Goal: Task Accomplishment & Management: Use online tool/utility

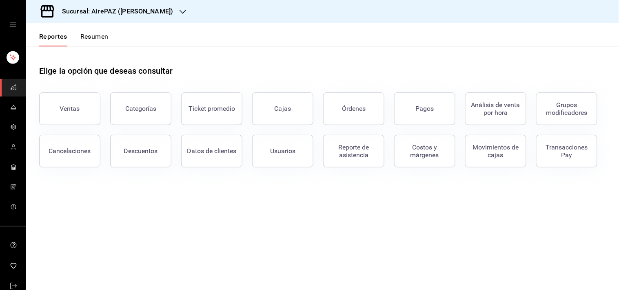
click at [166, 9] on div "Sucursal: AirePAZ ([PERSON_NAME])" at bounding box center [111, 11] width 157 height 23
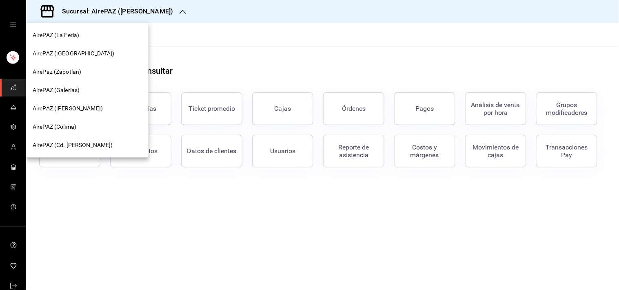
click at [75, 35] on span "AirePAZ (La Feria)" at bounding box center [56, 35] width 46 height 9
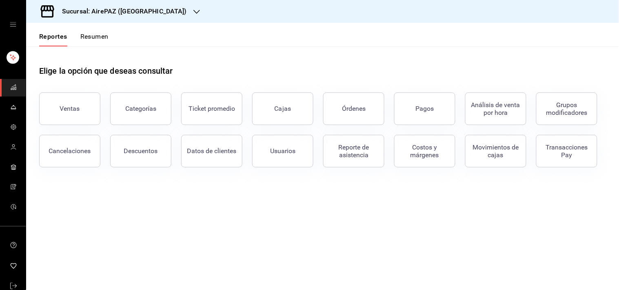
click at [10, 24] on icon "open drawer" at bounding box center [13, 24] width 7 height 7
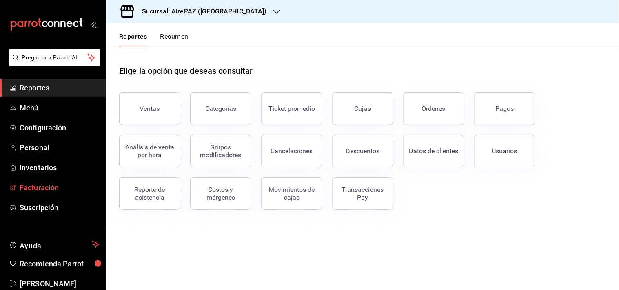
click at [38, 193] on link "Facturación" at bounding box center [53, 188] width 106 height 18
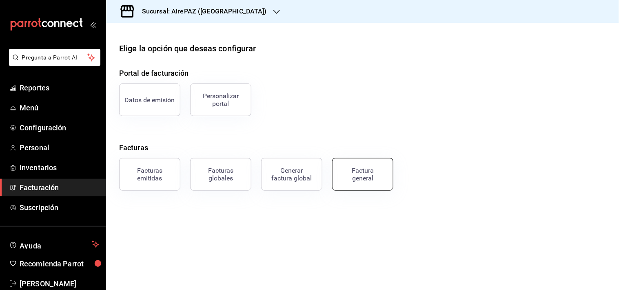
click at [390, 179] on div "Factura general" at bounding box center [357, 169] width 71 height 42
click at [358, 179] on div "Factura general" at bounding box center [362, 174] width 41 height 15
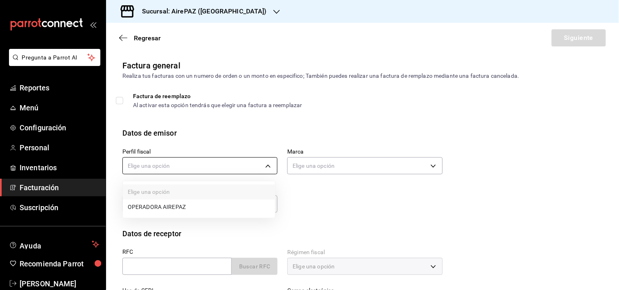
click at [265, 164] on body "Pregunta a Parrot AI Reportes Menú Configuración Personal Inventarios Facturaci…" at bounding box center [309, 145] width 619 height 290
click at [174, 208] on li "OPERADORA AIREPAZ" at bounding box center [199, 207] width 152 height 15
type input "d0b42f03-a94d-4138-b7ea-de16dd6c795b"
type input "8a11a954-c7c6-4177-b70d-e1e40ee57e4c"
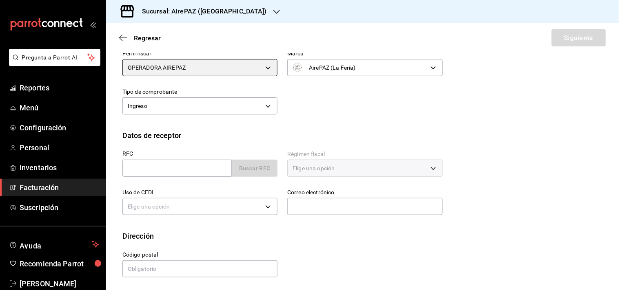
scroll to position [100, 0]
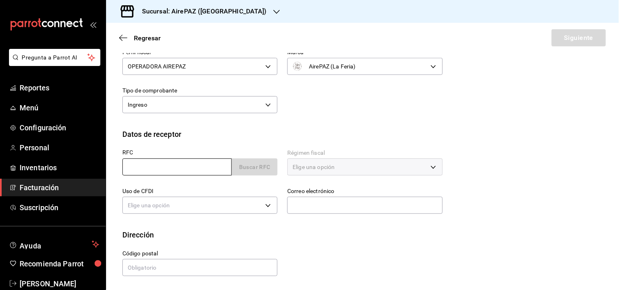
click at [157, 167] on input "text" at bounding box center [176, 167] width 109 height 17
paste input "8"
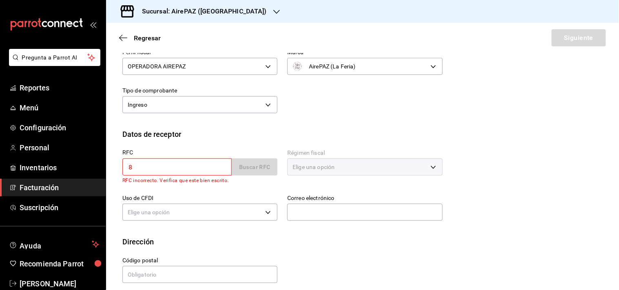
type input "8"
paste input "8"
type input "8"
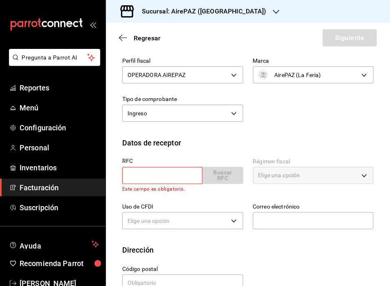
click at [153, 177] on input "text" at bounding box center [162, 175] width 80 height 17
type input "BAF190612H88"
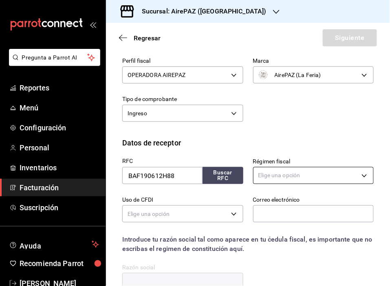
click at [292, 175] on body "Pregunta a Parrot AI Reportes Menú Configuración Personal Inventarios Facturaci…" at bounding box center [195, 143] width 390 height 286
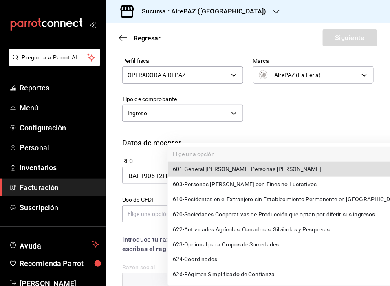
click at [226, 170] on span "601 - General de Ley Personas Morales" at bounding box center [247, 169] width 148 height 9
type input "601"
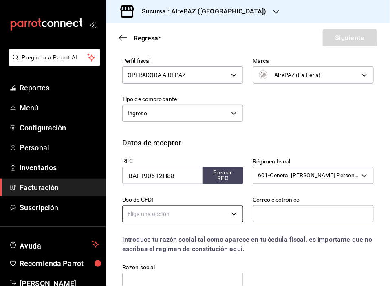
click at [233, 213] on body "Pregunta a Parrot AI Reportes Menú Configuración Personal Inventarios Facturaci…" at bounding box center [195, 143] width 390 height 286
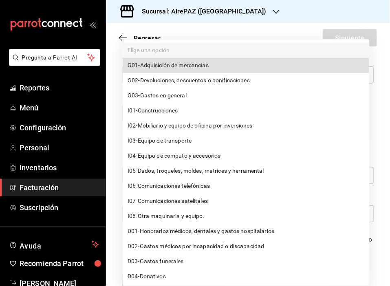
click at [170, 96] on span "G03 - Gastos en general" at bounding box center [157, 95] width 59 height 9
type input "G03"
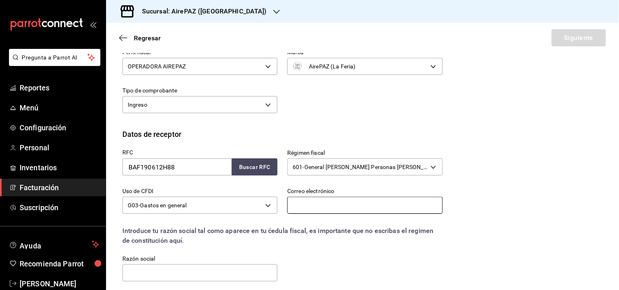
click at [311, 203] on input "text" at bounding box center [364, 205] width 155 height 17
click at [245, 170] on button "Buscar RFC" at bounding box center [255, 167] width 46 height 17
type input "l.castro@frucampo.mx"
type input "45030"
type input "B & F, BUSINESS & FRUIT"
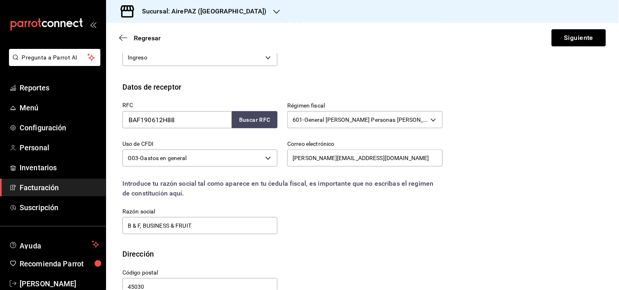
scroll to position [166, 0]
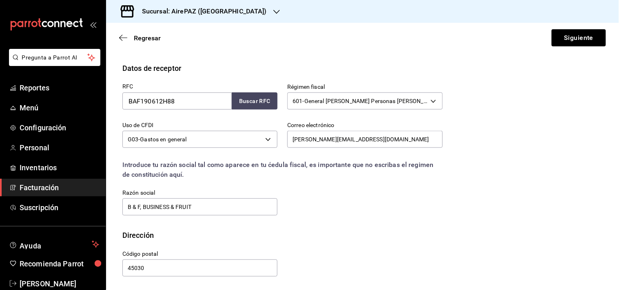
click at [390, 219] on div "RFC BAF190612H88 Buscar RFC Régimen fiscal 601 - General de Ley Personas Morale…" at bounding box center [362, 152] width 480 height 156
click at [390, 41] on button "Siguiente" at bounding box center [578, 37] width 54 height 17
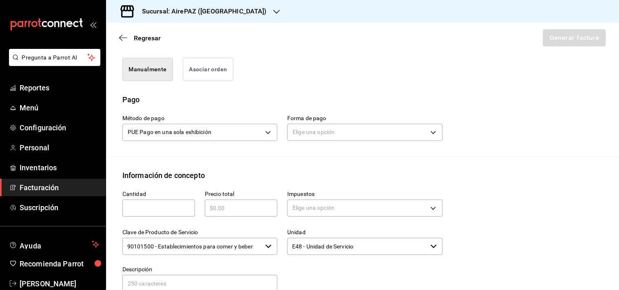
scroll to position [195, 0]
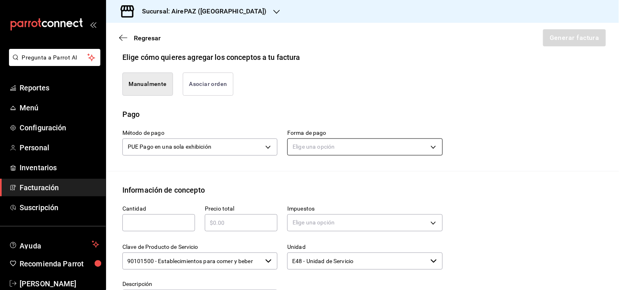
click at [390, 143] on body "Pregunta a Parrot AI Reportes Menú Configuración Personal Inventarios Facturaci…" at bounding box center [309, 145] width 619 height 290
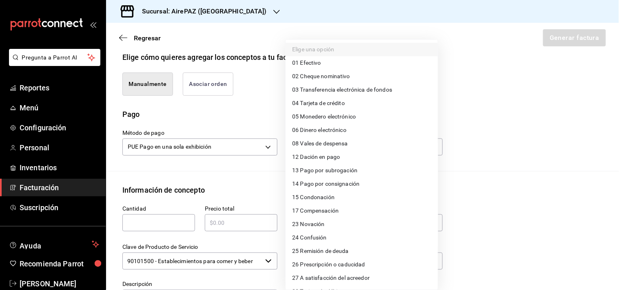
click at [316, 63] on span "01 Efectivo" at bounding box center [306, 63] width 29 height 9
type input "01"
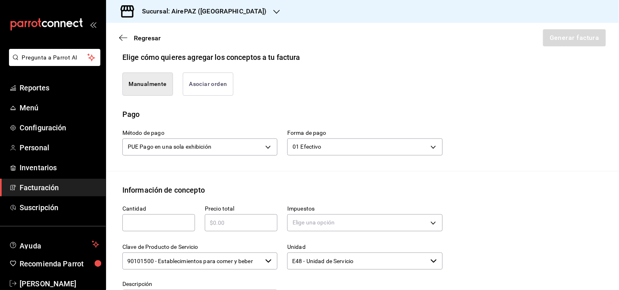
drag, startPoint x: 143, startPoint y: 217, endPoint x: 378, endPoint y: 165, distance: 240.7
click at [378, 165] on div "Método de pago PUE Pago en una sola exhibición PUE Forma de pago 01 Efectivo 01" at bounding box center [362, 145] width 480 height 51
click at [148, 222] on input "text" at bounding box center [158, 223] width 73 height 10
type input "1"
click at [230, 222] on input "text" at bounding box center [241, 223] width 73 height 10
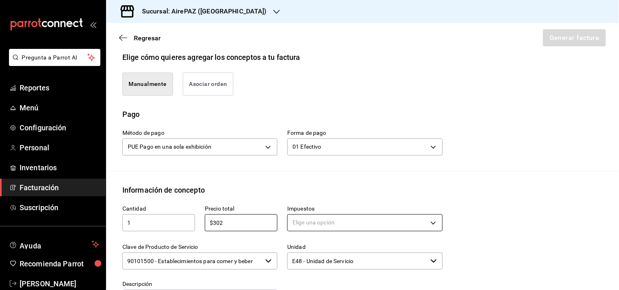
type input "$302"
click at [390, 222] on body "Pregunta a Parrot AI Reportes Menú Configuración Personal Inventarios Facturaci…" at bounding box center [309, 145] width 619 height 290
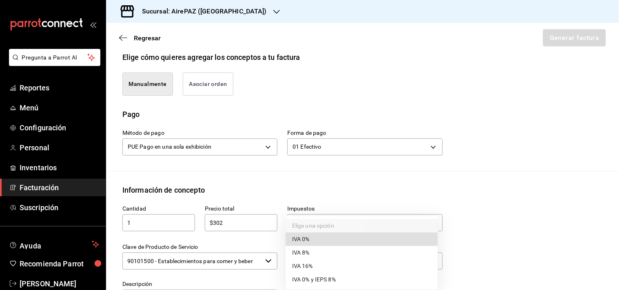
click at [309, 265] on span "IVA 16%" at bounding box center [302, 266] width 21 height 9
type input "IVA_16"
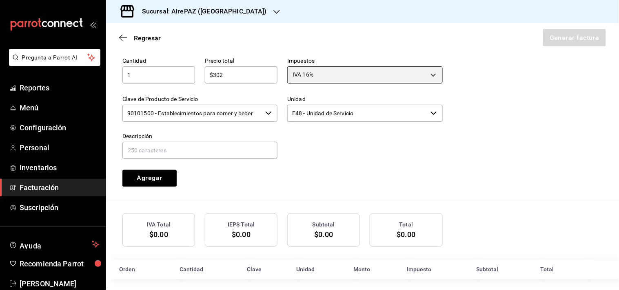
scroll to position [343, 0]
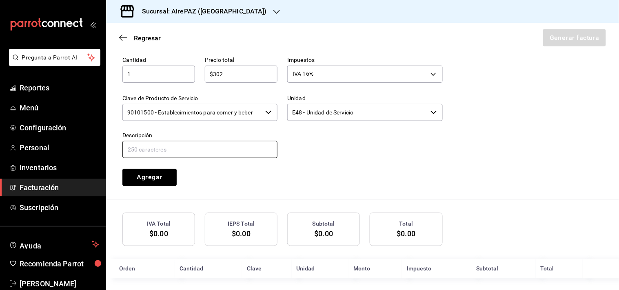
click at [170, 153] on input "text" at bounding box center [199, 149] width 155 height 17
type input "Gasto en General"
click at [140, 184] on button "Agregar" at bounding box center [149, 177] width 54 height 17
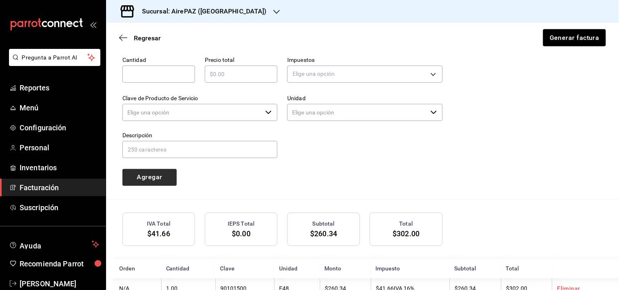
type input "90101500 - Establecimientos para comer y beber"
type input "E48 - Unidad de Servicio"
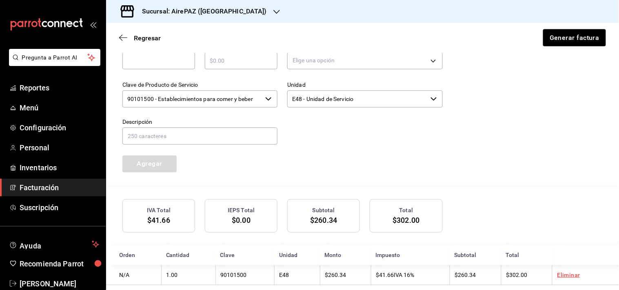
scroll to position [368, 0]
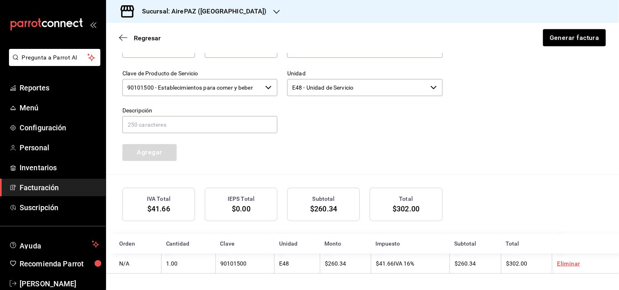
click at [390, 131] on div "Cantidad ​ Precio total ​ Impuestos Elige una opción Clave de Producto de Servi…" at bounding box center [362, 98] width 480 height 153
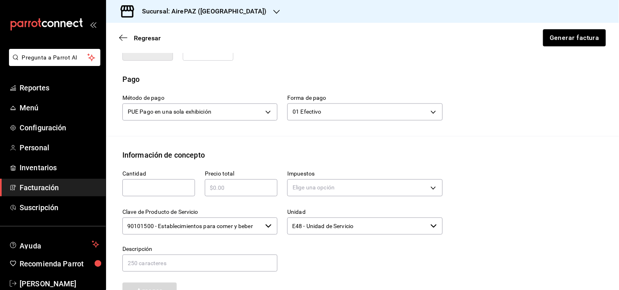
scroll to position [195, 0]
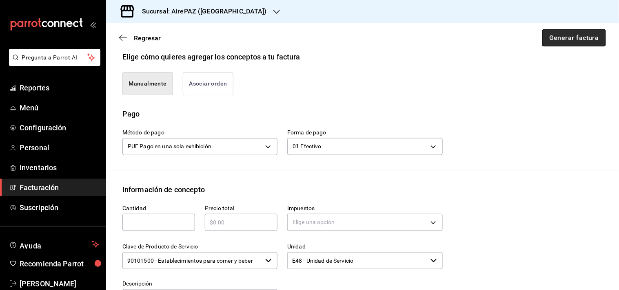
click at [390, 35] on button "Generar factura" at bounding box center [574, 37] width 64 height 17
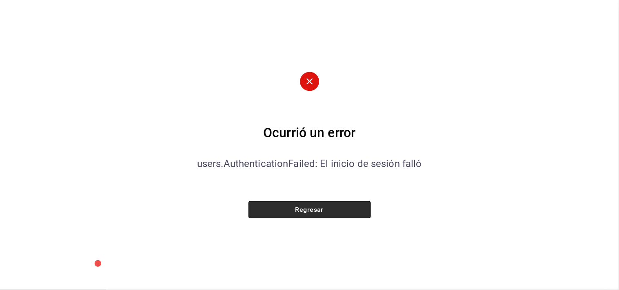
click at [329, 206] on button "Regresar" at bounding box center [309, 209] width 122 height 17
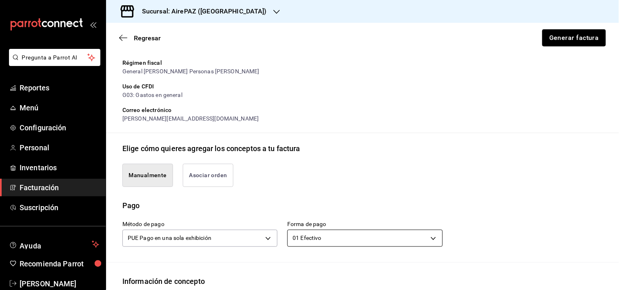
scroll to position [0, 0]
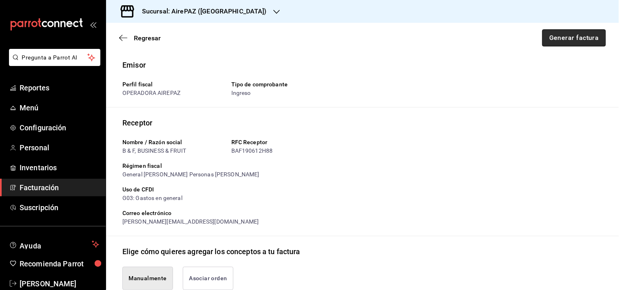
click at [390, 43] on button "Generar factura" at bounding box center [574, 37] width 64 height 17
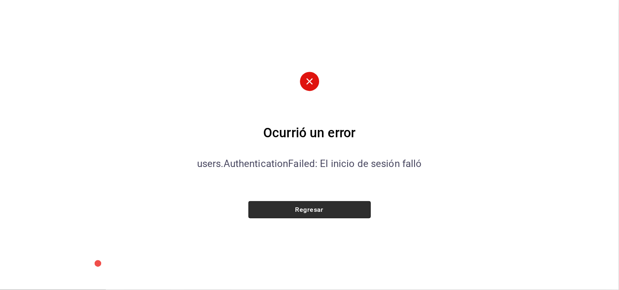
click at [332, 210] on button "Regresar" at bounding box center [309, 209] width 122 height 17
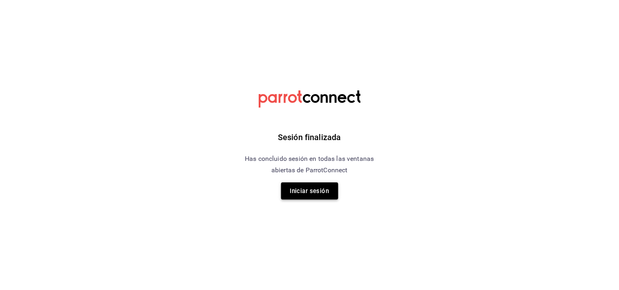
click at [303, 193] on button "Iniciar sesión" at bounding box center [309, 191] width 57 height 17
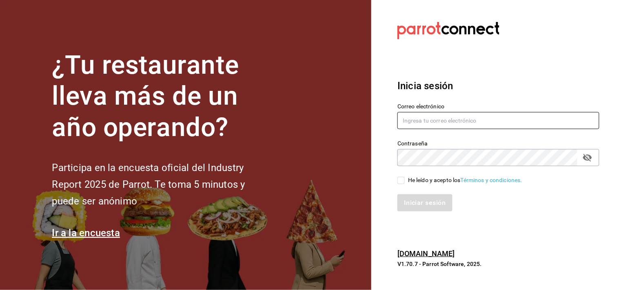
type input "administracion@airepaz.com"
click at [401, 180] on input "He leído y acepto los Términos y condiciones." at bounding box center [400, 180] width 7 height 7
checkbox input "true"
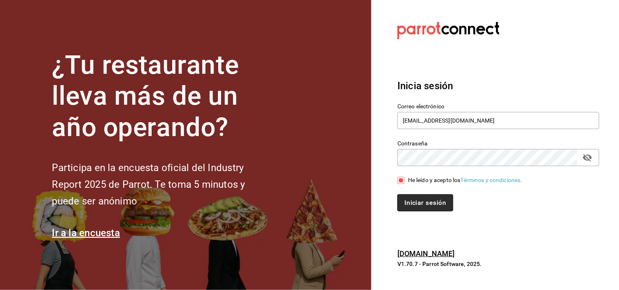
click at [415, 203] on button "Iniciar sesión" at bounding box center [424, 203] width 55 height 17
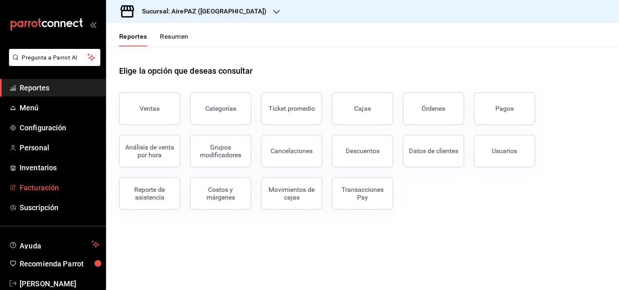
click at [28, 190] on span "Facturación" at bounding box center [60, 187] width 80 height 11
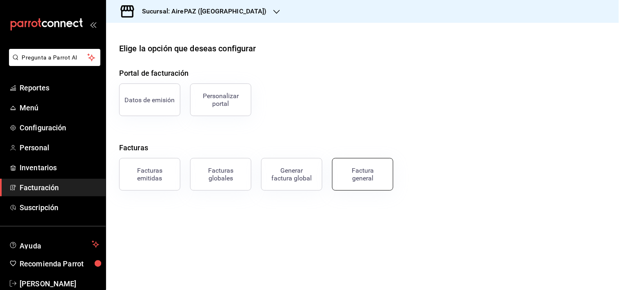
click at [385, 190] on div "Factura general" at bounding box center [357, 169] width 71 height 42
click at [360, 173] on div "Factura general" at bounding box center [362, 174] width 41 height 15
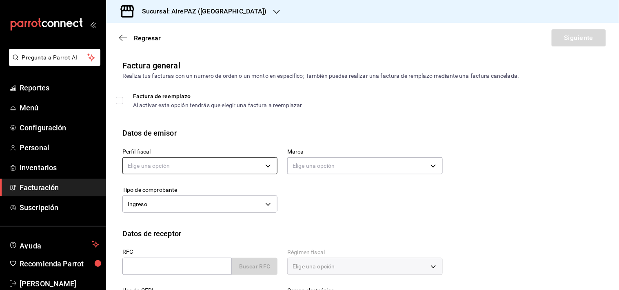
click at [263, 165] on body "Pregunta a Parrot AI Reportes Menú Configuración Personal Inventarios Facturaci…" at bounding box center [309, 145] width 619 height 290
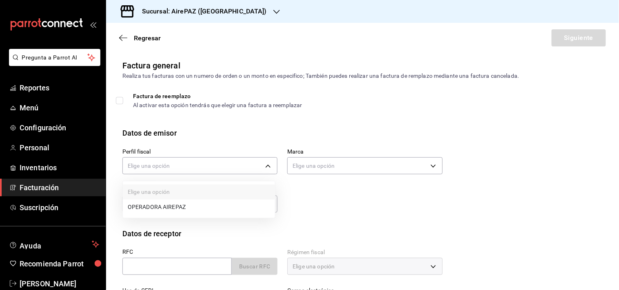
click at [148, 206] on li "OPERADORA AIREPAZ" at bounding box center [199, 207] width 152 height 15
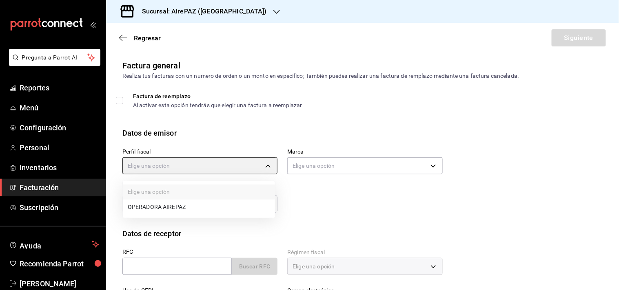
type input "d0b42f03-a94d-4138-b7ea-de16dd6c795b"
type input "8a11a954-c7c6-4177-b70d-e1e40ee57e4c"
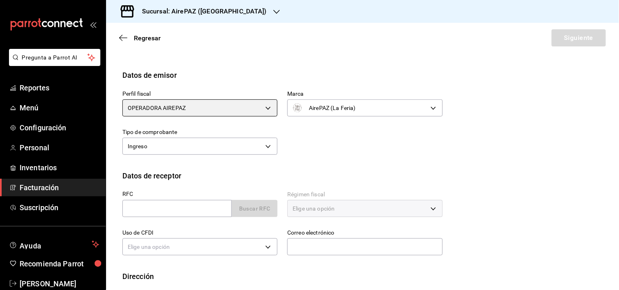
scroll to position [62, 0]
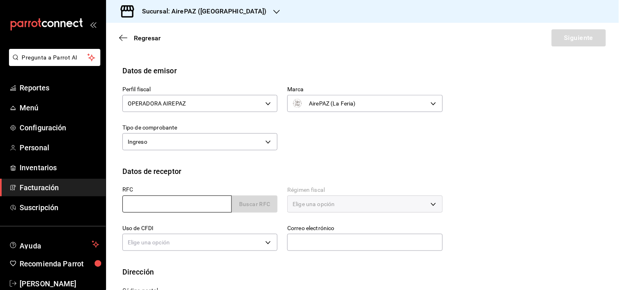
click at [140, 206] on input "text" at bounding box center [176, 204] width 109 height 17
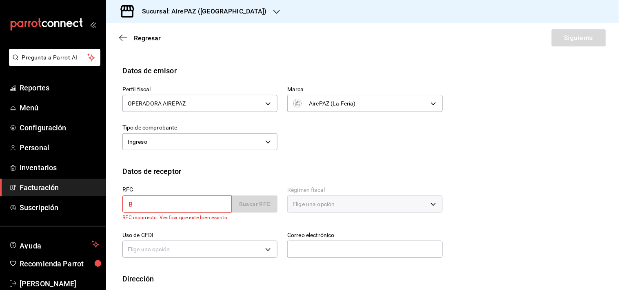
type input "BAF190612H88"
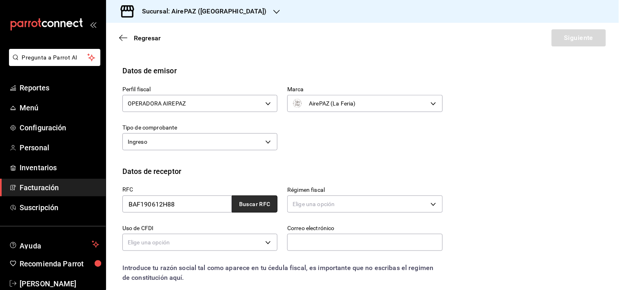
click at [254, 210] on button "Buscar RFC" at bounding box center [255, 204] width 46 height 17
type input "601"
type input "G03"
type input "l.castro@frucampo.mx"
type input "45030"
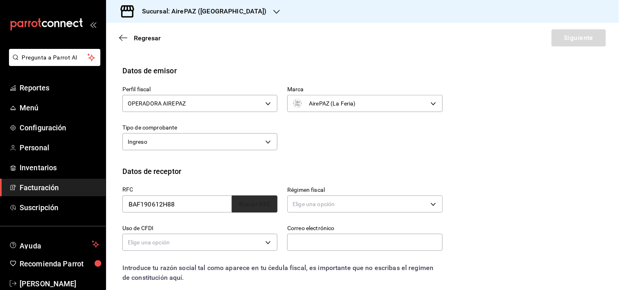
type input "B & F, BUSINESS & FRUIT"
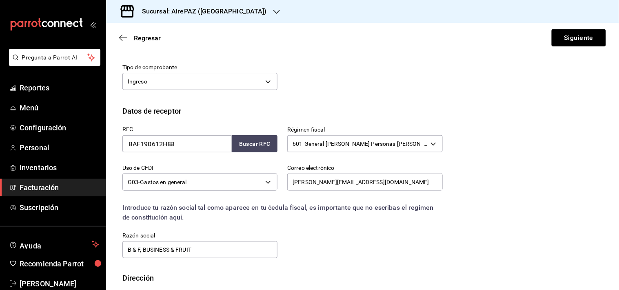
scroll to position [166, 0]
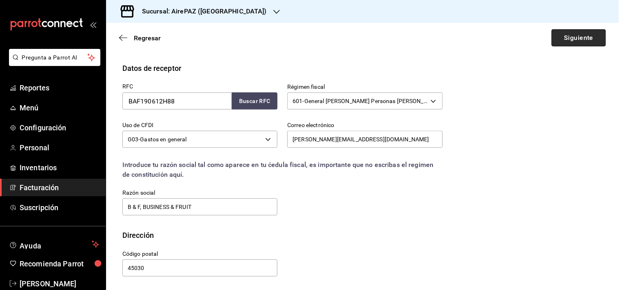
click at [576, 38] on button "Siguiente" at bounding box center [578, 37] width 54 height 17
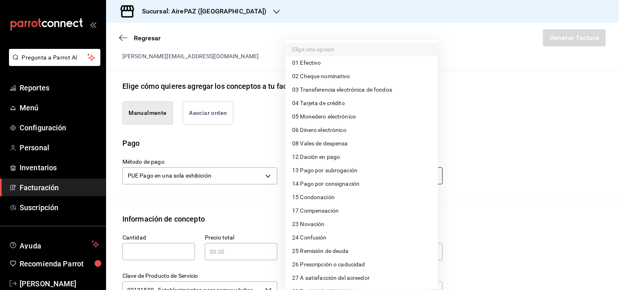
click at [427, 175] on body "Pregunta a Parrot AI Reportes Menú Configuración Personal Inventarios Facturaci…" at bounding box center [309, 145] width 619 height 290
click at [317, 62] on span "01 Efectivo" at bounding box center [306, 63] width 29 height 9
type input "01"
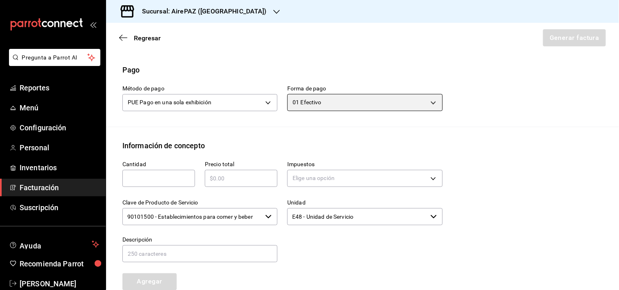
scroll to position [236, 0]
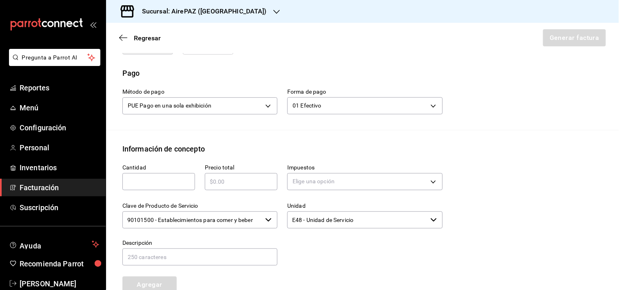
click at [155, 182] on input "text" at bounding box center [158, 182] width 73 height 10
type input "1"
click at [230, 180] on input "text" at bounding box center [241, 182] width 73 height 10
type input "$302"
click at [357, 182] on body "Pregunta a Parrot AI Reportes Menú Configuración Personal Inventarios Facturaci…" at bounding box center [309, 145] width 619 height 290
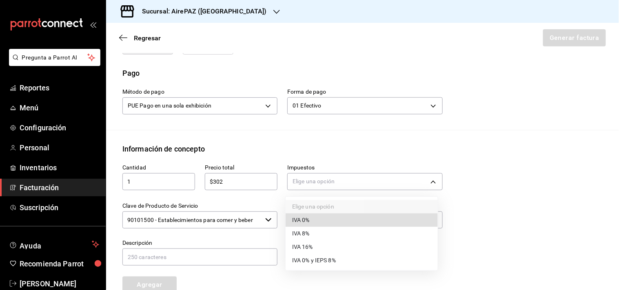
click at [307, 246] on span "IVA 16%" at bounding box center [302, 247] width 21 height 9
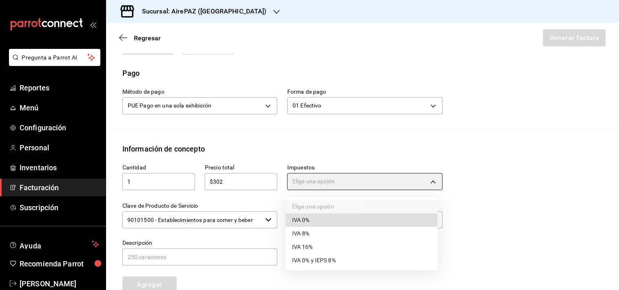
type input "IVA_16"
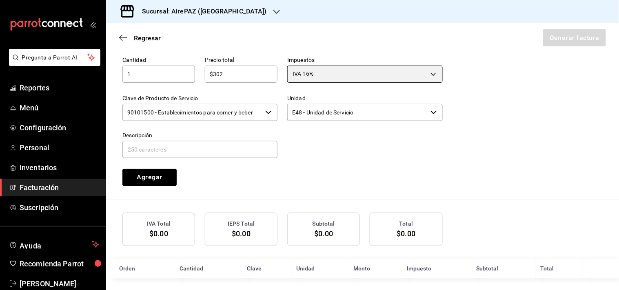
scroll to position [348, 0]
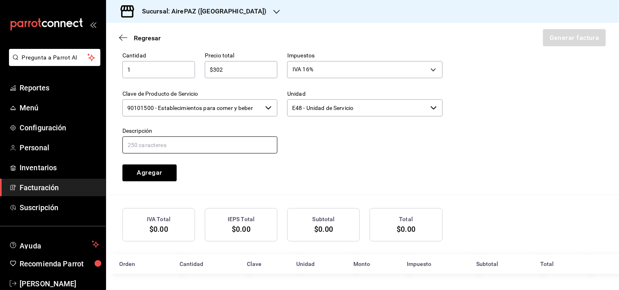
click at [190, 143] on input "text" at bounding box center [199, 145] width 155 height 17
type input "Gasto en General"
click at [146, 174] on button "Agregar" at bounding box center [149, 173] width 54 height 17
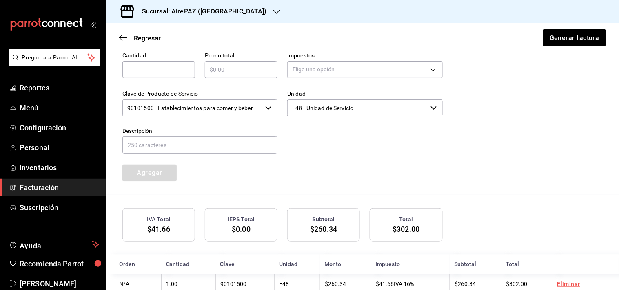
scroll to position [368, 0]
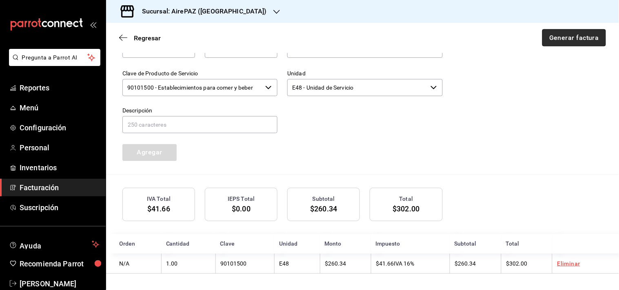
click at [568, 30] on button "Generar factura" at bounding box center [574, 37] width 64 height 17
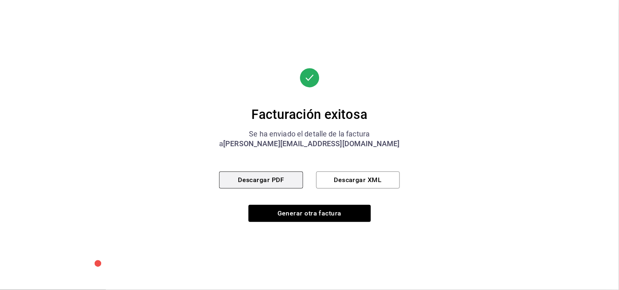
click at [276, 185] on button "Descargar PDF" at bounding box center [261, 180] width 84 height 17
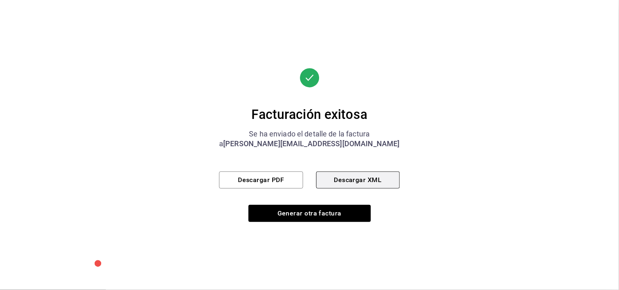
click at [350, 179] on button "Descargar XML" at bounding box center [358, 180] width 84 height 17
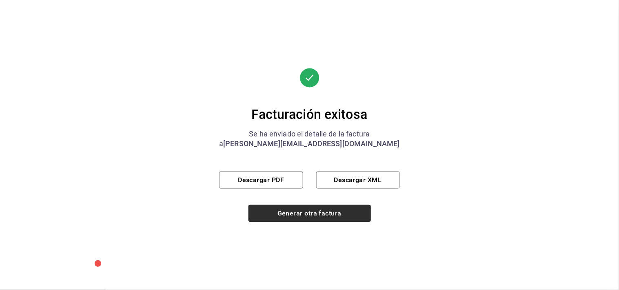
click at [323, 213] on button "Generar otra factura" at bounding box center [309, 213] width 122 height 17
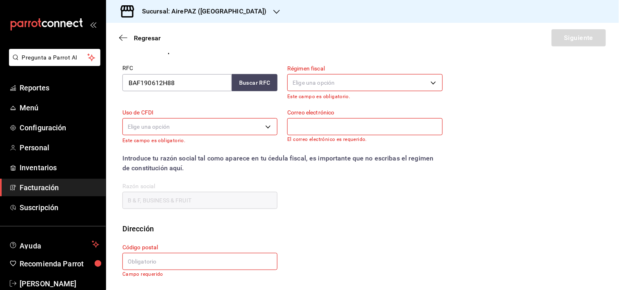
scroll to position [100, 0]
